Goal: Task Accomplishment & Management: Use online tool/utility

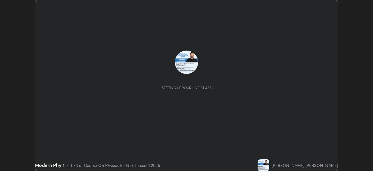
scroll to position [171, 373]
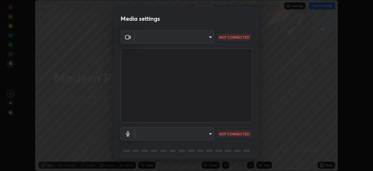
type input "d1f1c87bbf24324781002d6b2ed850fe6875ec3fc25f3d4742ef7ff0a2ef285a"
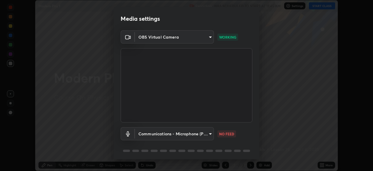
click at [167, 129] on body "Erase all Modern Phy 1 Recording WAS SCHEDULED TO START AT 11:45 AM Settings ST…" at bounding box center [186, 85] width 373 height 171
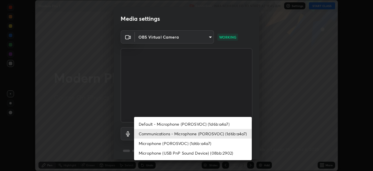
click at [190, 123] on li "Default - Microphone (POROSVOC) (1d6b:a4a7)" at bounding box center [193, 124] width 118 height 10
type input "default"
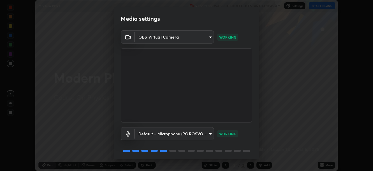
scroll to position [21, 0]
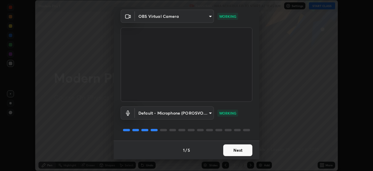
click at [245, 151] on button "Next" at bounding box center [237, 150] width 29 height 12
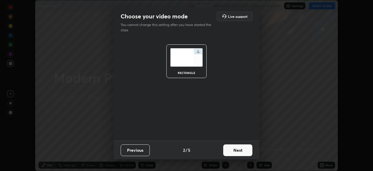
click at [247, 152] on button "Next" at bounding box center [237, 150] width 29 height 12
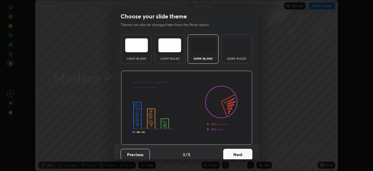
click at [250, 152] on button "Next" at bounding box center [237, 154] width 29 height 12
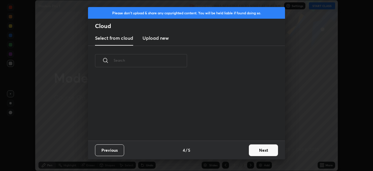
click at [257, 151] on button "Next" at bounding box center [263, 150] width 29 height 12
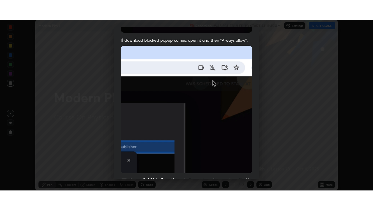
scroll to position [140, 0]
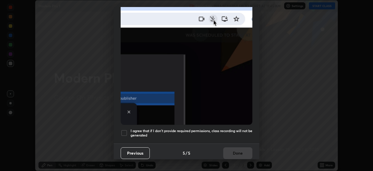
click at [124, 132] on div at bounding box center [124, 132] width 7 height 7
click at [238, 149] on button "Done" at bounding box center [237, 153] width 29 height 12
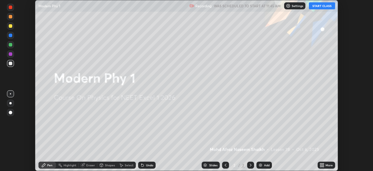
click at [318, 7] on button "START CLASS" at bounding box center [322, 5] width 26 height 7
click at [323, 166] on icon at bounding box center [322, 165] width 1 height 1
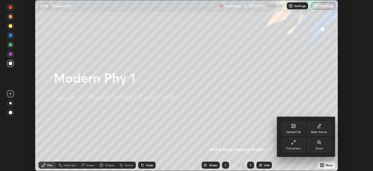
click at [301, 146] on div "Full screen" at bounding box center [293, 145] width 23 height 14
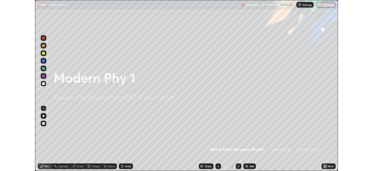
scroll to position [210, 373]
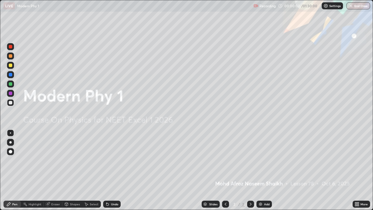
click at [260, 170] on img at bounding box center [260, 204] width 5 height 5
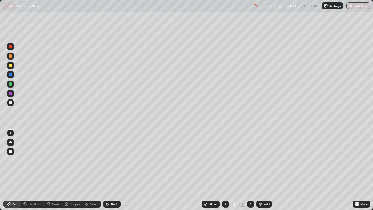
click at [10, 143] on div at bounding box center [10, 142] width 2 height 2
click at [10, 65] on div at bounding box center [10, 65] width 3 height 3
click at [11, 101] on div at bounding box center [10, 102] width 3 height 3
click at [106, 170] on icon at bounding box center [107, 204] width 2 height 2
click at [107, 170] on icon at bounding box center [107, 204] width 2 height 2
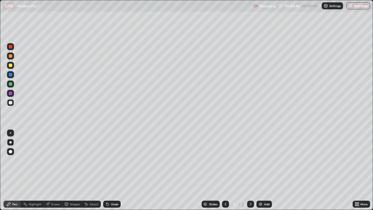
click at [107, 170] on icon at bounding box center [107, 204] width 2 height 2
click at [106, 170] on icon at bounding box center [106, 203] width 1 height 1
click at [105, 170] on div "Undo" at bounding box center [111, 204] width 17 height 7
click at [106, 170] on div "Undo" at bounding box center [111, 204] width 17 height 7
click at [104, 170] on div "Undo" at bounding box center [111, 204] width 20 height 12
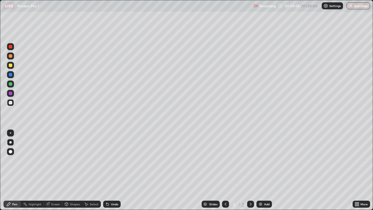
click at [105, 170] on div "Undo" at bounding box center [111, 204] width 17 height 7
click at [107, 170] on icon at bounding box center [107, 204] width 2 height 2
click at [106, 170] on icon at bounding box center [107, 204] width 2 height 2
click at [9, 66] on div at bounding box center [10, 65] width 3 height 3
click at [106, 170] on icon at bounding box center [106, 203] width 1 height 1
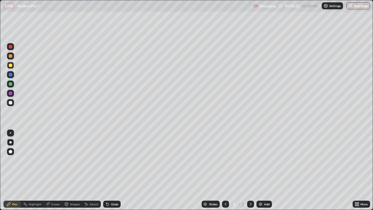
click at [11, 102] on div at bounding box center [10, 102] width 3 height 3
click at [12, 66] on div at bounding box center [10, 65] width 3 height 3
click at [10, 57] on div at bounding box center [10, 55] width 3 height 3
click at [12, 65] on div at bounding box center [10, 65] width 3 height 3
click at [11, 103] on div at bounding box center [10, 102] width 3 height 3
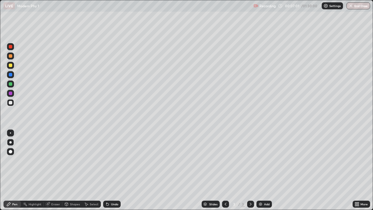
click at [9, 48] on div at bounding box center [10, 46] width 7 height 7
click at [12, 47] on div at bounding box center [10, 46] width 3 height 3
click at [10, 103] on div at bounding box center [10, 102] width 3 height 3
click at [10, 104] on div at bounding box center [10, 102] width 3 height 3
click at [10, 64] on div at bounding box center [10, 65] width 3 height 3
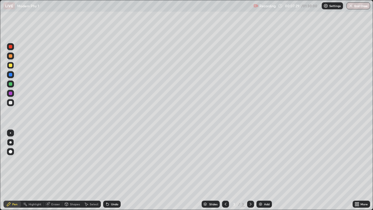
click at [11, 102] on div at bounding box center [10, 102] width 3 height 3
click at [11, 65] on div at bounding box center [10, 65] width 3 height 3
click at [9, 101] on div at bounding box center [10, 102] width 3 height 3
click at [13, 64] on div at bounding box center [10, 65] width 7 height 7
click at [112, 170] on div "Undo" at bounding box center [114, 204] width 7 height 3
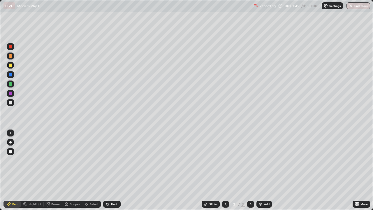
click at [107, 170] on icon at bounding box center [107, 204] width 2 height 2
click at [108, 170] on div "Undo" at bounding box center [111, 204] width 17 height 7
click at [52, 170] on div "Eraser" at bounding box center [55, 204] width 9 height 3
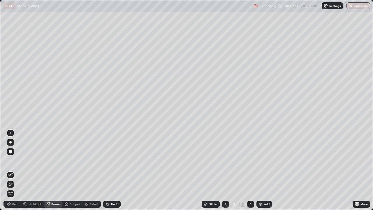
click at [10, 170] on icon at bounding box center [8, 204] width 5 height 5
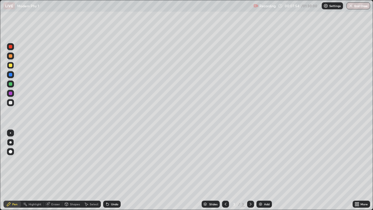
click at [107, 170] on div "Undo" at bounding box center [111, 204] width 17 height 7
click at [10, 104] on div at bounding box center [10, 102] width 3 height 3
click at [13, 46] on div at bounding box center [10, 46] width 7 height 7
click at [54, 170] on div "Eraser" at bounding box center [55, 204] width 9 height 3
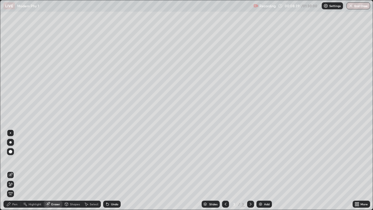
click at [16, 170] on div "Pen" at bounding box center [11, 204] width 17 height 7
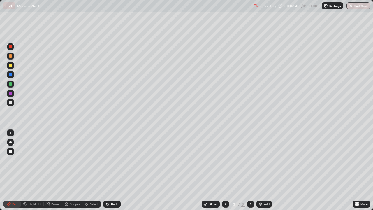
click at [14, 103] on div at bounding box center [10, 102] width 7 height 7
click at [11, 62] on div at bounding box center [10, 65] width 7 height 7
click at [10, 55] on div at bounding box center [10, 55] width 3 height 3
click at [113, 170] on div "Undo" at bounding box center [114, 204] width 7 height 3
click at [13, 47] on div at bounding box center [10, 46] width 7 height 7
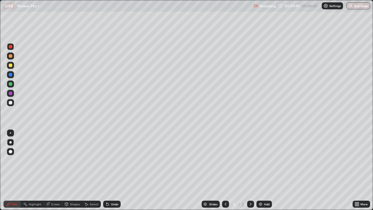
click at [11, 102] on div at bounding box center [10, 102] width 3 height 3
click at [106, 170] on icon at bounding box center [106, 203] width 1 height 1
click at [108, 170] on icon at bounding box center [107, 204] width 5 height 5
click at [107, 170] on icon at bounding box center [107, 204] width 2 height 2
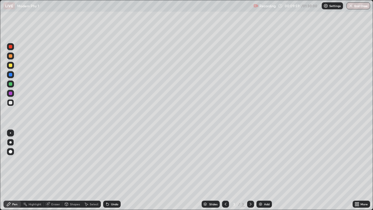
click at [109, 170] on icon at bounding box center [107, 204] width 5 height 5
click at [259, 170] on img at bounding box center [260, 204] width 5 height 5
click at [106, 170] on icon at bounding box center [107, 204] width 2 height 2
click at [107, 170] on icon at bounding box center [107, 204] width 2 height 2
click at [9, 66] on div at bounding box center [10, 65] width 3 height 3
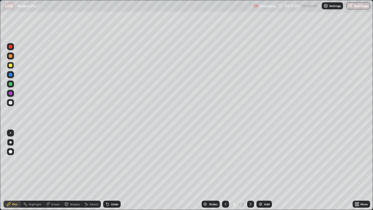
click at [12, 55] on div at bounding box center [10, 55] width 3 height 3
click at [12, 49] on div at bounding box center [10, 46] width 7 height 7
click at [12, 66] on div at bounding box center [10, 65] width 3 height 3
click at [10, 103] on div at bounding box center [10, 102] width 3 height 3
click at [46, 170] on icon at bounding box center [47, 204] width 5 height 5
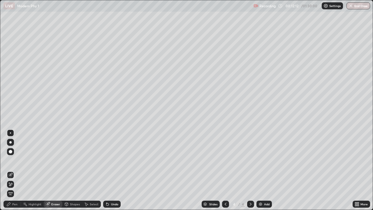
click at [14, 170] on div "Pen" at bounding box center [14, 204] width 5 height 3
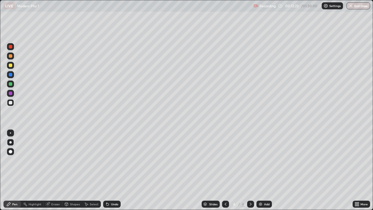
click at [12, 56] on div at bounding box center [10, 55] width 3 height 3
click at [67, 170] on icon at bounding box center [66, 203] width 3 height 3
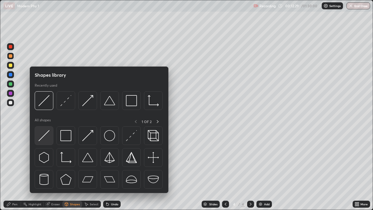
click at [48, 138] on img at bounding box center [43, 135] width 11 height 11
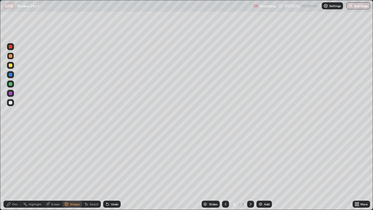
click at [107, 170] on icon at bounding box center [107, 204] width 2 height 2
click at [108, 170] on icon at bounding box center [107, 204] width 5 height 5
click at [108, 170] on icon at bounding box center [107, 204] width 2 height 2
click at [67, 170] on icon at bounding box center [66, 203] width 3 height 1
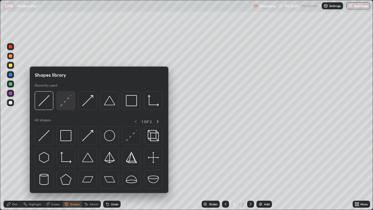
click at [62, 105] on img at bounding box center [65, 100] width 11 height 11
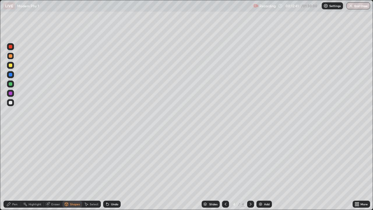
click at [10, 103] on div at bounding box center [10, 102] width 3 height 3
click at [13, 170] on div "Pen" at bounding box center [14, 204] width 5 height 3
click at [10, 93] on div at bounding box center [10, 93] width 3 height 3
click at [66, 170] on icon at bounding box center [66, 203] width 3 height 1
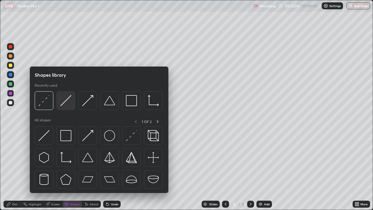
click at [64, 105] on img at bounding box center [65, 100] width 11 height 11
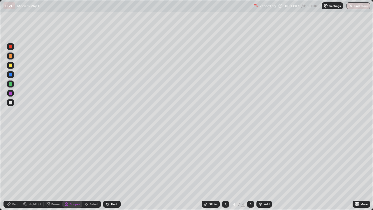
click at [106, 170] on icon at bounding box center [106, 203] width 1 height 1
click at [14, 170] on div "Pen" at bounding box center [11, 204] width 17 height 7
click at [12, 103] on div at bounding box center [10, 102] width 3 height 3
click at [69, 170] on div "Shapes" at bounding box center [72, 204] width 20 height 7
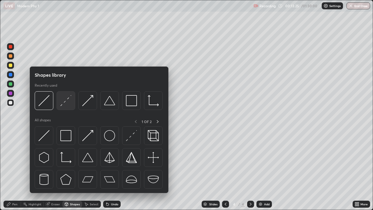
click at [64, 105] on img at bounding box center [65, 100] width 11 height 11
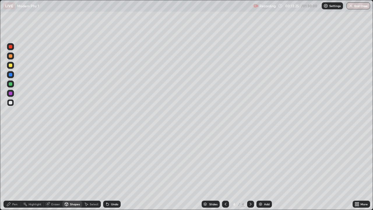
click at [10, 94] on div at bounding box center [10, 93] width 3 height 3
click at [11, 170] on div "Pen" at bounding box center [11, 204] width 17 height 7
click at [10, 104] on div at bounding box center [10, 102] width 3 height 3
click at [106, 170] on icon at bounding box center [107, 204] width 2 height 2
click at [107, 170] on icon at bounding box center [107, 204] width 2 height 2
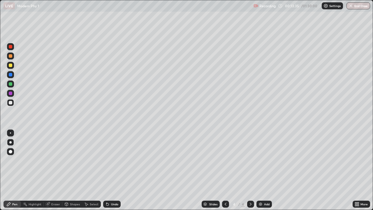
click at [106, 170] on icon at bounding box center [107, 204] width 2 height 2
click at [107, 170] on icon at bounding box center [107, 204] width 2 height 2
click at [11, 93] on div at bounding box center [10, 93] width 3 height 3
click at [8, 63] on div at bounding box center [10, 65] width 7 height 7
click at [10, 104] on div at bounding box center [10, 102] width 3 height 3
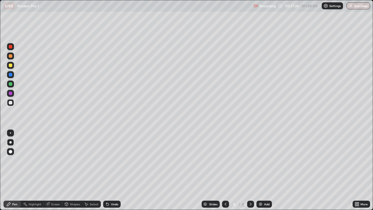
click at [109, 170] on icon at bounding box center [107, 204] width 5 height 5
click at [108, 170] on icon at bounding box center [107, 204] width 2 height 2
click at [113, 170] on div "Undo" at bounding box center [114, 204] width 7 height 3
click at [11, 56] on div at bounding box center [10, 55] width 3 height 3
click at [107, 170] on icon at bounding box center [107, 204] width 2 height 2
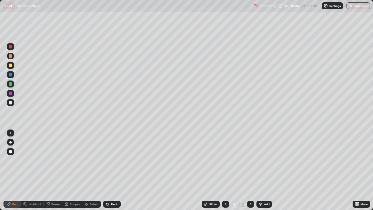
click at [107, 170] on icon at bounding box center [107, 204] width 2 height 2
click at [106, 170] on icon at bounding box center [107, 204] width 2 height 2
click at [50, 170] on div "Eraser" at bounding box center [53, 204] width 19 height 7
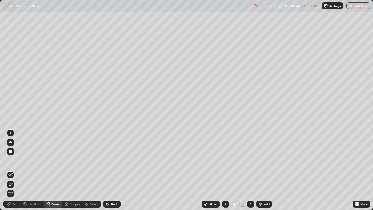
click at [14, 170] on div "Pen" at bounding box center [14, 204] width 5 height 3
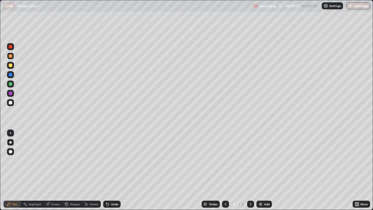
click at [53, 170] on div "Eraser" at bounding box center [55, 204] width 9 height 3
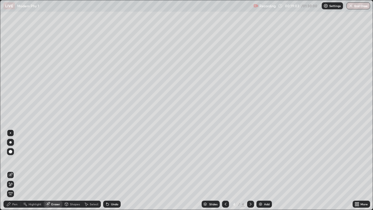
click at [11, 170] on icon at bounding box center [8, 204] width 5 height 5
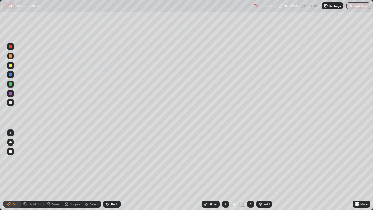
click at [9, 103] on div at bounding box center [10, 102] width 3 height 3
click at [52, 170] on div "Eraser" at bounding box center [55, 204] width 9 height 3
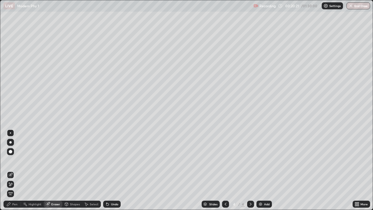
click at [11, 170] on div "Pen" at bounding box center [11, 204] width 17 height 7
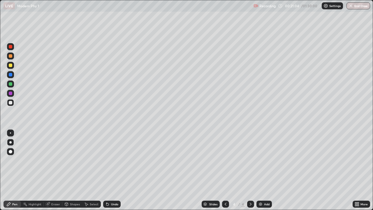
click at [109, 170] on icon at bounding box center [107, 204] width 5 height 5
click at [50, 170] on div "Eraser" at bounding box center [53, 204] width 19 height 7
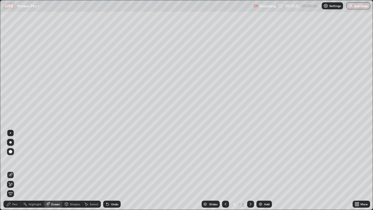
click at [13, 170] on div "Pen" at bounding box center [11, 204] width 17 height 7
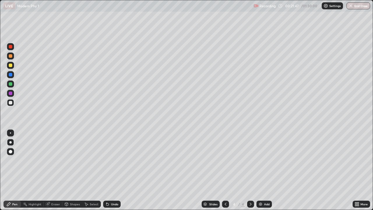
click at [10, 66] on div at bounding box center [10, 65] width 3 height 3
click at [12, 47] on div at bounding box center [10, 46] width 3 height 3
click at [10, 103] on div at bounding box center [10, 102] width 3 height 3
click at [108, 170] on icon at bounding box center [107, 204] width 5 height 5
click at [106, 170] on icon at bounding box center [107, 204] width 2 height 2
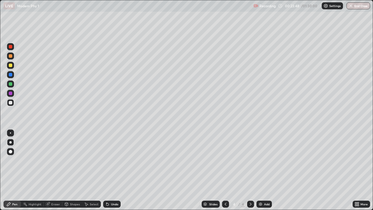
click at [106, 170] on icon at bounding box center [107, 204] width 2 height 2
click at [107, 170] on icon at bounding box center [107, 204] width 2 height 2
click at [260, 170] on img at bounding box center [260, 204] width 5 height 5
click at [10, 66] on div at bounding box center [10, 65] width 3 height 3
click at [106, 170] on icon at bounding box center [107, 204] width 2 height 2
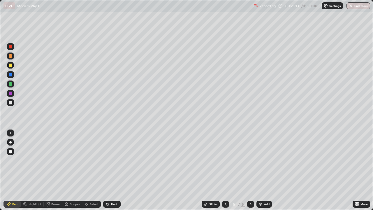
click at [50, 170] on div "Eraser" at bounding box center [53, 204] width 19 height 7
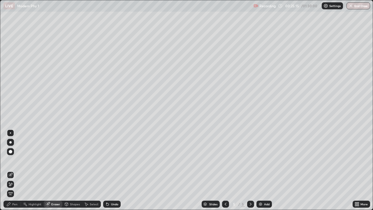
click at [15, 170] on div "Pen" at bounding box center [14, 204] width 5 height 3
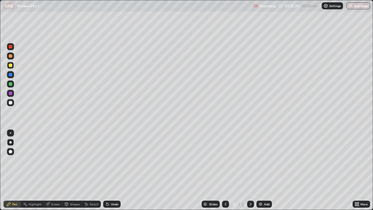
click at [10, 57] on div at bounding box center [10, 55] width 3 height 3
click at [10, 47] on div at bounding box center [10, 46] width 3 height 3
click at [10, 66] on div at bounding box center [10, 65] width 3 height 3
click at [12, 104] on div at bounding box center [10, 102] width 7 height 7
click at [106, 170] on icon at bounding box center [107, 204] width 2 height 2
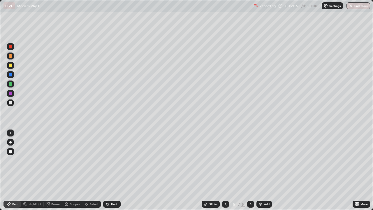
click at [106, 170] on icon at bounding box center [106, 203] width 1 height 1
click at [110, 170] on div "Undo" at bounding box center [111, 204] width 17 height 7
click at [106, 170] on icon at bounding box center [106, 203] width 1 height 1
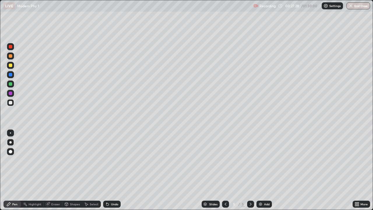
click at [106, 170] on icon at bounding box center [106, 203] width 1 height 1
click at [109, 170] on div "Undo" at bounding box center [111, 204] width 17 height 7
click at [12, 55] on div at bounding box center [10, 55] width 7 height 7
click at [261, 170] on img at bounding box center [260, 204] width 5 height 5
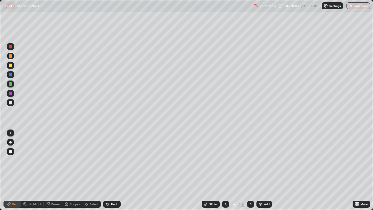
click at [9, 65] on div at bounding box center [10, 65] width 3 height 3
click at [15, 100] on div at bounding box center [10, 102] width 9 height 9
click at [15, 101] on div at bounding box center [10, 102] width 9 height 9
click at [11, 66] on div at bounding box center [10, 65] width 3 height 3
click at [10, 57] on div at bounding box center [10, 55] width 3 height 3
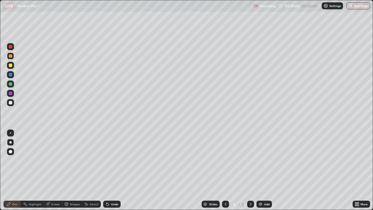
click at [35, 170] on div "Highlight" at bounding box center [35, 204] width 13 height 3
click at [49, 170] on icon at bounding box center [47, 204] width 5 height 5
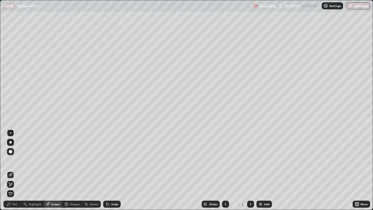
click at [11, 170] on div "Pen" at bounding box center [11, 204] width 17 height 7
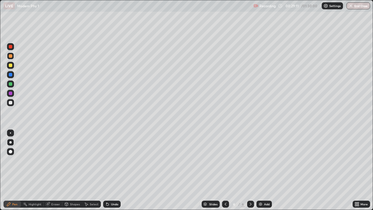
click at [10, 66] on div at bounding box center [10, 65] width 3 height 3
click at [9, 55] on div at bounding box center [10, 55] width 3 height 3
click at [10, 56] on div at bounding box center [10, 55] width 3 height 3
click at [10, 102] on div at bounding box center [10, 102] width 3 height 3
click at [225, 170] on icon at bounding box center [225, 204] width 5 height 5
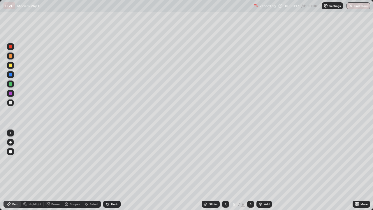
click at [225, 170] on icon at bounding box center [226, 204] width 2 height 3
click at [251, 170] on icon at bounding box center [250, 204] width 5 height 5
click at [250, 170] on icon at bounding box center [250, 204] width 5 height 5
click at [251, 170] on div at bounding box center [250, 204] width 7 height 12
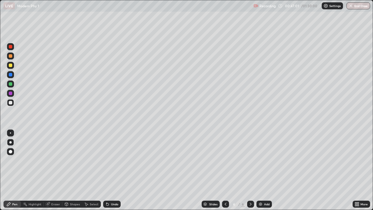
click at [261, 170] on img at bounding box center [260, 204] width 5 height 5
click at [9, 65] on div at bounding box center [10, 65] width 3 height 3
click at [10, 102] on div at bounding box center [10, 102] width 3 height 3
click at [11, 56] on div at bounding box center [10, 55] width 3 height 3
click at [10, 67] on div at bounding box center [10, 65] width 3 height 3
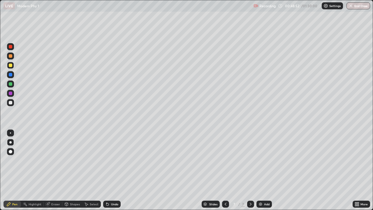
click at [86, 170] on icon at bounding box center [86, 204] width 3 height 3
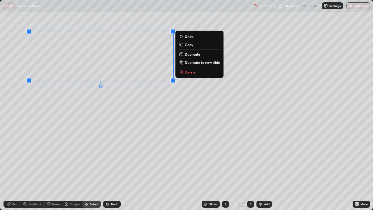
click at [189, 54] on p "Duplicate" at bounding box center [192, 54] width 15 height 5
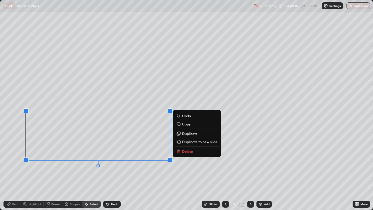
click at [194, 142] on p "Duplicate to new slide" at bounding box center [199, 141] width 35 height 5
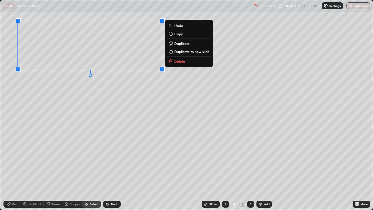
click at [226, 170] on div at bounding box center [225, 204] width 7 height 7
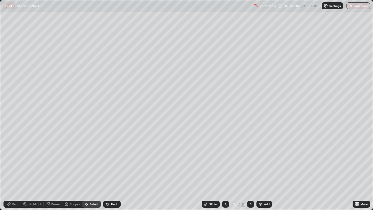
click at [355, 170] on icon at bounding box center [355, 202] width 1 height 1
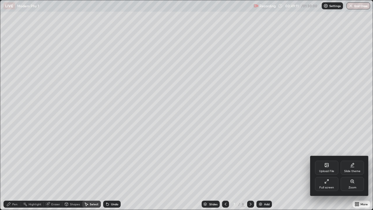
click at [321, 170] on div "Full screen" at bounding box center [326, 184] width 23 height 14
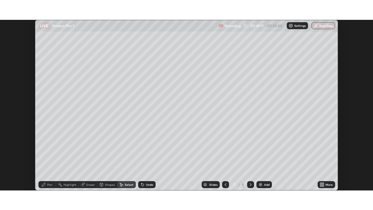
scroll to position [28982, 28780]
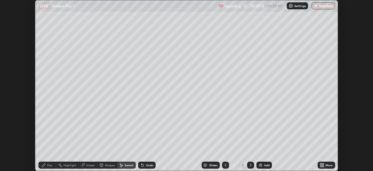
click at [321, 163] on icon at bounding box center [320, 163] width 1 height 1
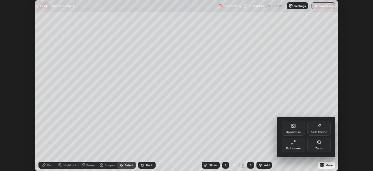
click at [299, 144] on div "Full screen" at bounding box center [293, 145] width 23 height 14
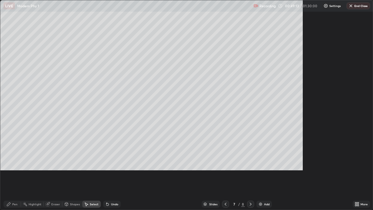
scroll to position [210, 373]
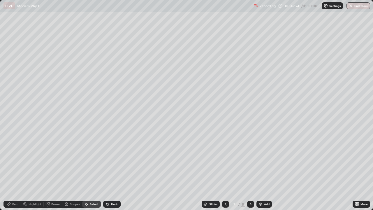
click at [15, 170] on div "Pen" at bounding box center [14, 204] width 5 height 3
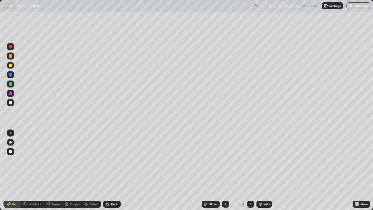
click at [10, 103] on div at bounding box center [10, 102] width 3 height 3
click at [10, 86] on div at bounding box center [10, 83] width 7 height 7
click at [9, 92] on div at bounding box center [10, 93] width 3 height 3
click at [9, 66] on div at bounding box center [10, 65] width 3 height 3
click at [10, 170] on icon at bounding box center [8, 204] width 5 height 5
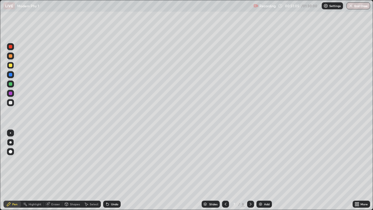
click at [10, 103] on div at bounding box center [10, 102] width 3 height 3
click at [10, 69] on div at bounding box center [10, 65] width 7 height 7
click at [109, 170] on icon at bounding box center [107, 204] width 5 height 5
click at [107, 170] on icon at bounding box center [107, 204] width 2 height 2
click at [251, 170] on div at bounding box center [250, 204] width 7 height 7
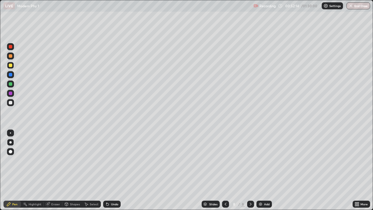
click at [12, 92] on div at bounding box center [10, 93] width 3 height 3
click at [9, 102] on div at bounding box center [10, 102] width 3 height 3
click at [14, 90] on div at bounding box center [10, 93] width 7 height 9
click at [13, 57] on div at bounding box center [10, 55] width 7 height 7
click at [14, 36] on div "Erase all" at bounding box center [10, 105] width 14 height 187
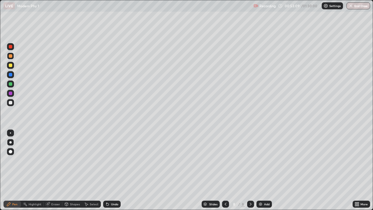
click at [11, 99] on div at bounding box center [10, 102] width 7 height 7
click at [12, 55] on div at bounding box center [10, 55] width 3 height 3
click at [106, 170] on icon at bounding box center [107, 204] width 5 height 5
click at [106, 170] on icon at bounding box center [107, 204] width 2 height 2
click at [111, 170] on div "Undo" at bounding box center [111, 204] width 17 height 7
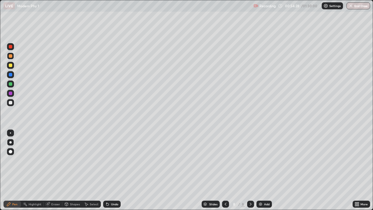
click at [106, 170] on icon at bounding box center [106, 203] width 1 height 1
click at [224, 170] on icon at bounding box center [225, 204] width 5 height 5
click at [250, 170] on icon at bounding box center [250, 204] width 5 height 5
click at [262, 170] on img at bounding box center [260, 204] width 5 height 5
click at [10, 103] on div at bounding box center [10, 102] width 3 height 3
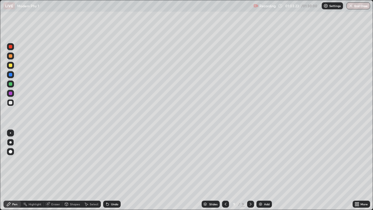
click at [11, 66] on div at bounding box center [10, 65] width 3 height 3
click at [56, 170] on div "Eraser" at bounding box center [55, 204] width 9 height 3
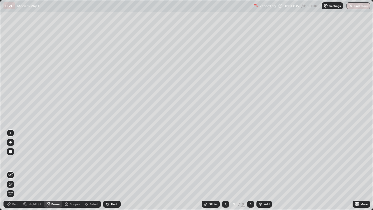
click at [16, 170] on div "Pen" at bounding box center [11, 204] width 17 height 7
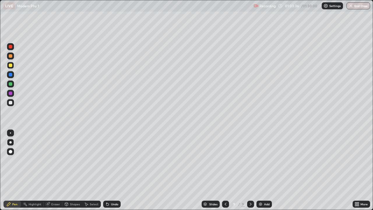
click at [10, 103] on div at bounding box center [10, 102] width 3 height 3
click at [11, 65] on div at bounding box center [10, 65] width 3 height 3
click at [109, 170] on icon at bounding box center [107, 204] width 5 height 5
click at [10, 59] on div at bounding box center [10, 55] width 7 height 7
click at [11, 65] on div at bounding box center [10, 65] width 3 height 3
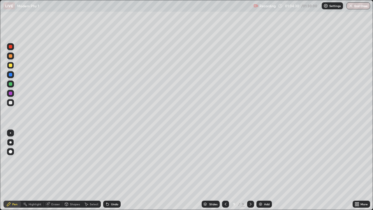
click at [11, 100] on div at bounding box center [10, 102] width 7 height 7
click at [10, 95] on div at bounding box center [10, 93] width 7 height 7
click at [9, 68] on div at bounding box center [10, 65] width 7 height 7
click at [106, 170] on icon at bounding box center [107, 204] width 2 height 2
click at [107, 170] on div "Undo" at bounding box center [111, 204] width 17 height 7
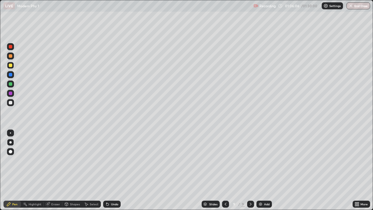
click at [107, 170] on icon at bounding box center [107, 204] width 2 height 2
click at [261, 170] on div "Add" at bounding box center [264, 204] width 15 height 7
click at [10, 63] on div at bounding box center [10, 65] width 7 height 7
click at [10, 56] on div at bounding box center [10, 55] width 3 height 3
click at [11, 94] on div at bounding box center [10, 93] width 3 height 3
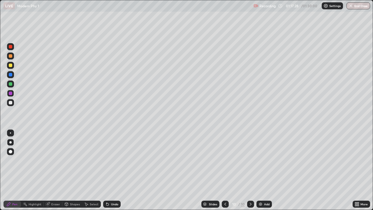
click at [106, 170] on icon at bounding box center [106, 203] width 1 height 1
click at [107, 170] on icon at bounding box center [107, 204] width 2 height 2
click at [10, 66] on div at bounding box center [10, 65] width 3 height 3
click at [10, 57] on div at bounding box center [10, 55] width 3 height 3
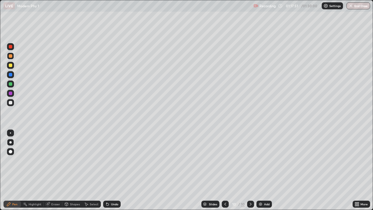
click at [107, 170] on icon at bounding box center [107, 204] width 2 height 2
click at [106, 170] on icon at bounding box center [107, 204] width 2 height 2
click at [11, 103] on div at bounding box center [10, 102] width 3 height 3
click at [106, 170] on icon at bounding box center [107, 204] width 5 height 5
click at [106, 170] on icon at bounding box center [106, 203] width 1 height 1
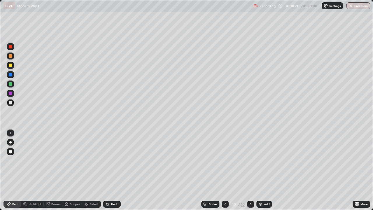
click at [106, 170] on icon at bounding box center [106, 203] width 1 height 1
click at [107, 170] on icon at bounding box center [107, 204] width 2 height 2
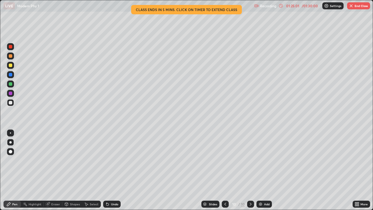
click at [363, 7] on button "End Class" at bounding box center [358, 5] width 23 height 7
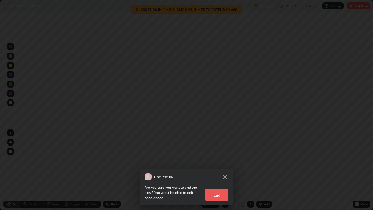
click at [220, 170] on button "End" at bounding box center [216, 195] width 23 height 12
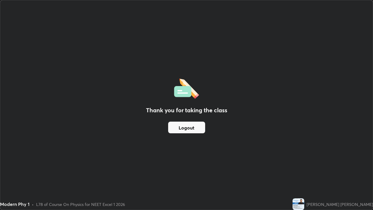
click at [199, 127] on button "Logout" at bounding box center [186, 128] width 37 height 12
